Goal: Transaction & Acquisition: Download file/media

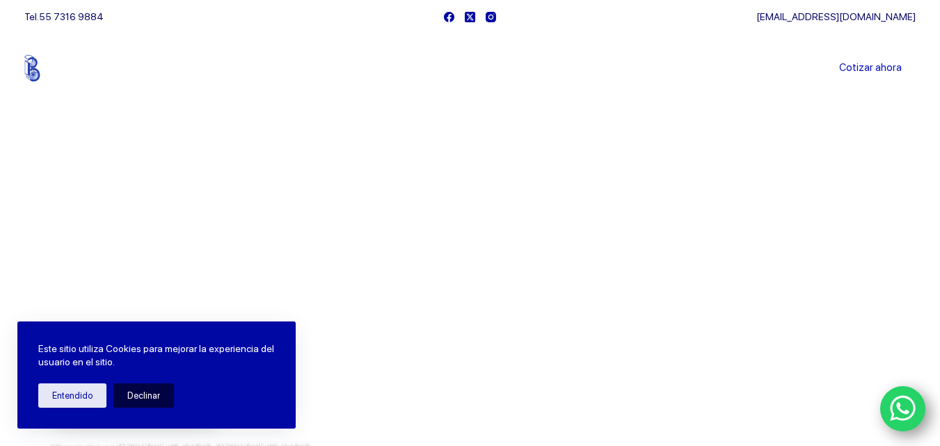
click at [151, 399] on button "Declinar" at bounding box center [143, 395] width 61 height 24
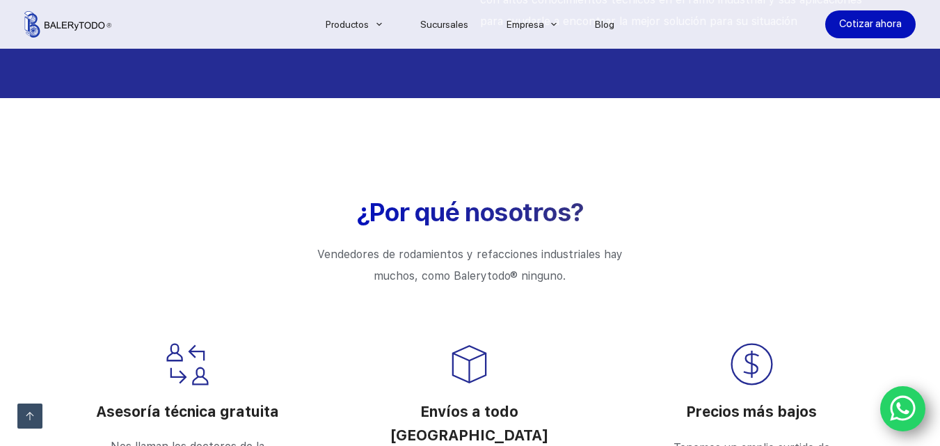
scroll to position [1742, 0]
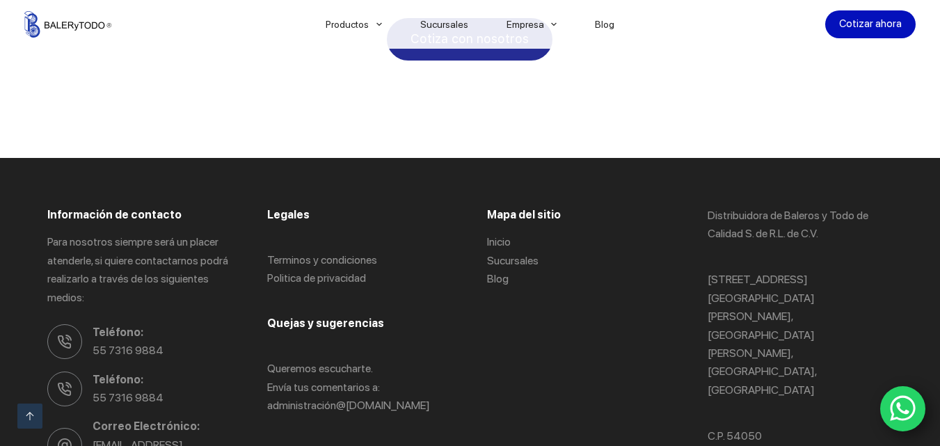
scroll to position [2810, 0]
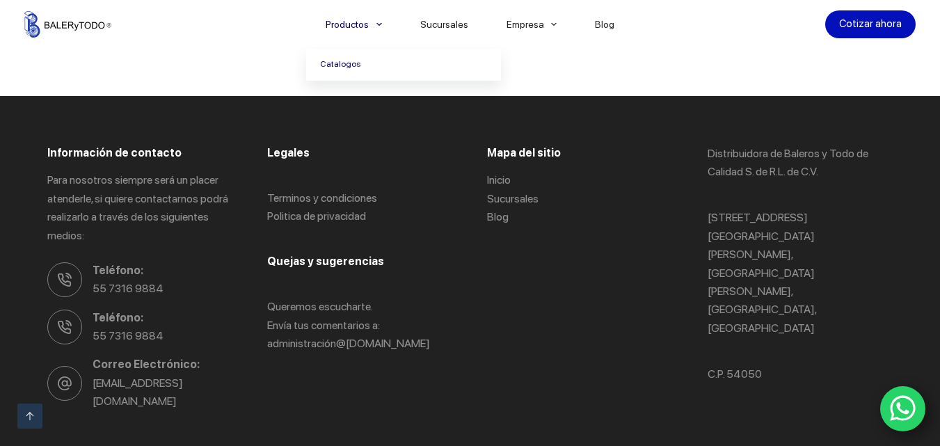
click at [355, 68] on link "Catalogos" at bounding box center [403, 65] width 195 height 32
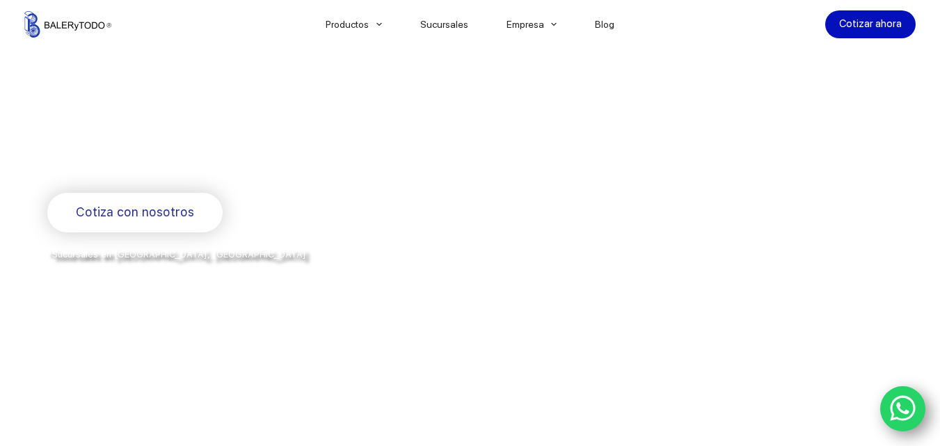
scroll to position [0, 0]
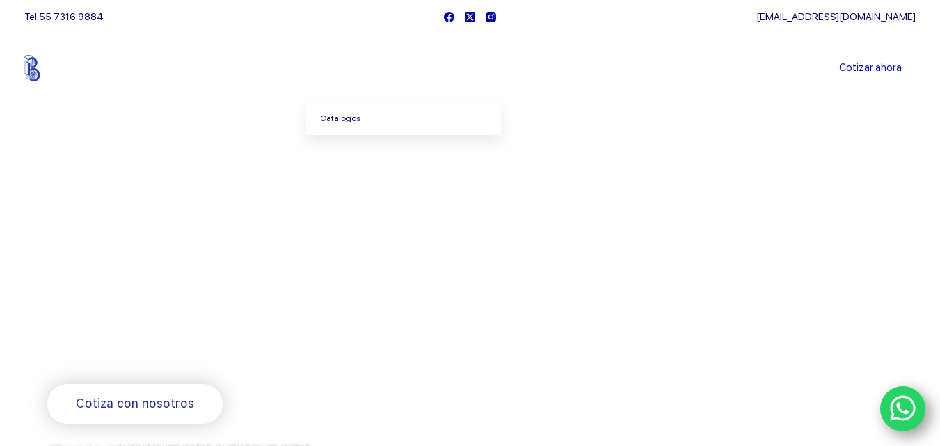
click at [356, 122] on link "Catalogos" at bounding box center [403, 119] width 195 height 32
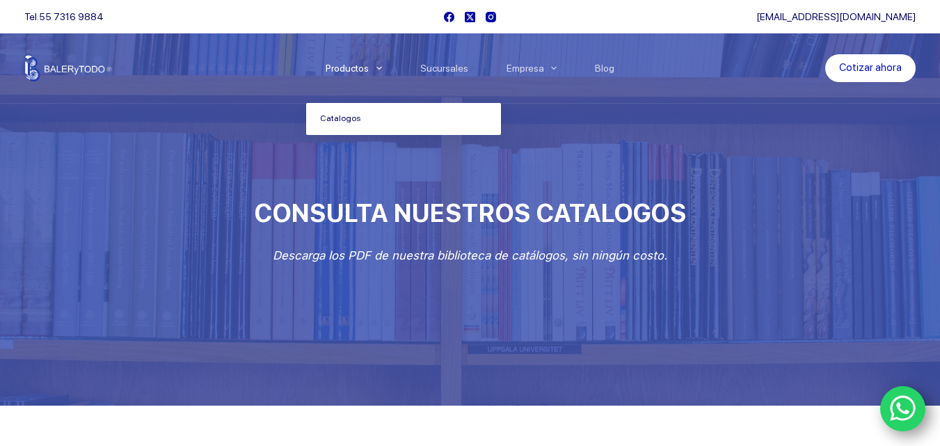
click at [385, 120] on link "Catalogos" at bounding box center [403, 119] width 195 height 32
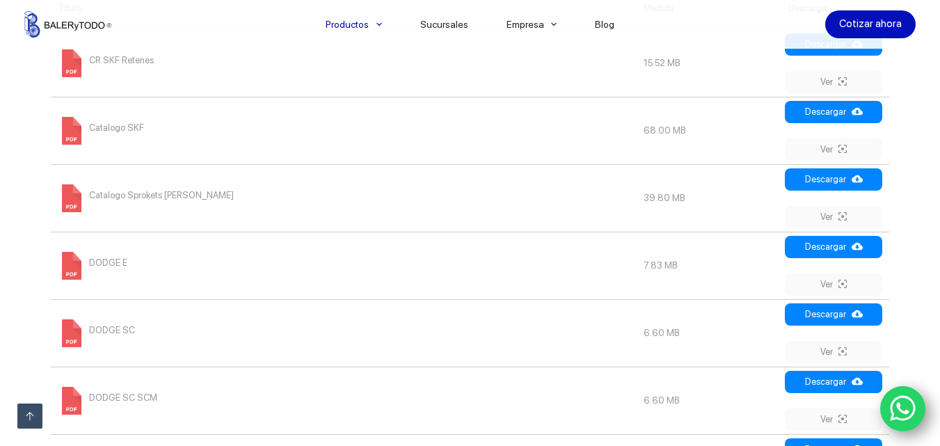
scroll to position [669, 0]
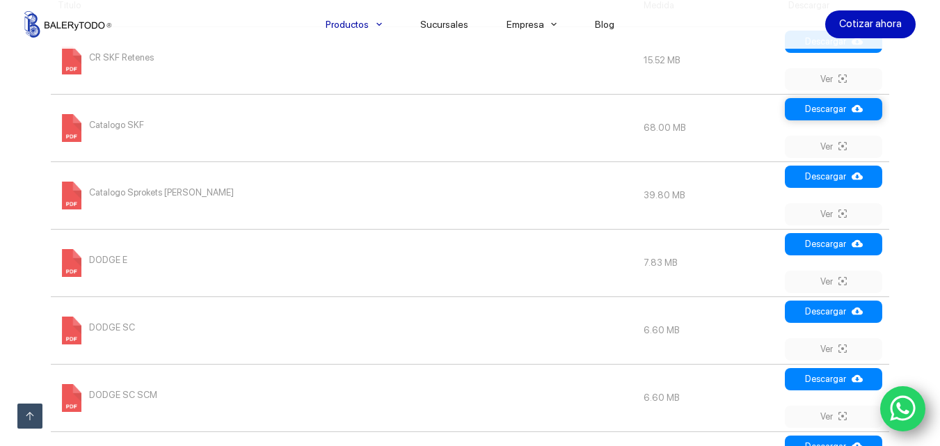
click at [840, 113] on link "Descargar" at bounding box center [833, 109] width 97 height 22
